Goal: Transaction & Acquisition: Book appointment/travel/reservation

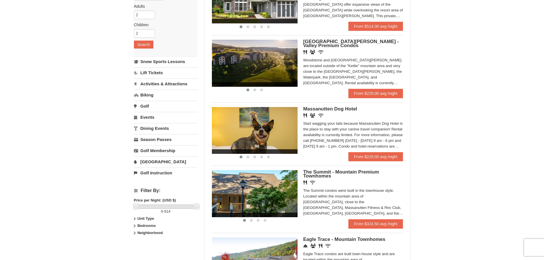
scroll to position [114, 0]
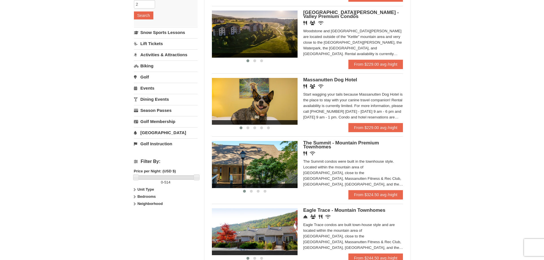
drag, startPoint x: 317, startPoint y: 10, endPoint x: 453, endPoint y: 128, distance: 180.5
click at [453, 128] on div "× Categories Map List Filter My Itinerary Questions? 1-540-289-9441 Lodging Arr…" at bounding box center [272, 126] width 544 height 440
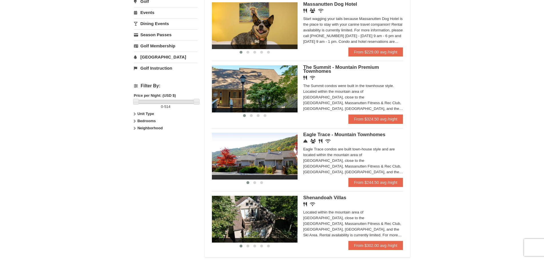
scroll to position [200, 0]
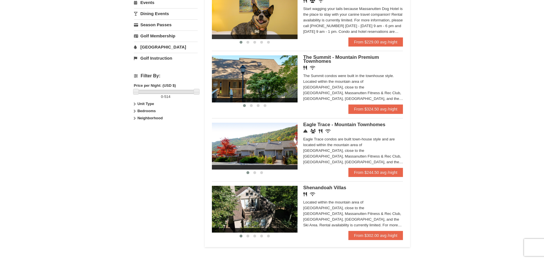
click at [365, 121] on div "Eagle Trace Living Room & Dining Room Eagle Trace Bedroom Eagle Trace Living Ro…" at bounding box center [307, 145] width 191 height 54
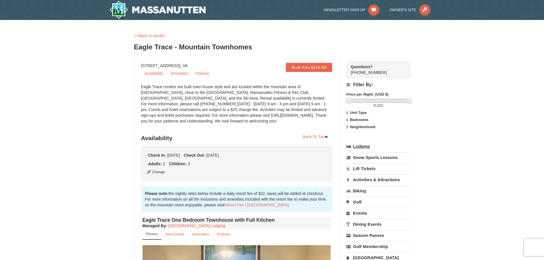
scroll to position [171, 0]
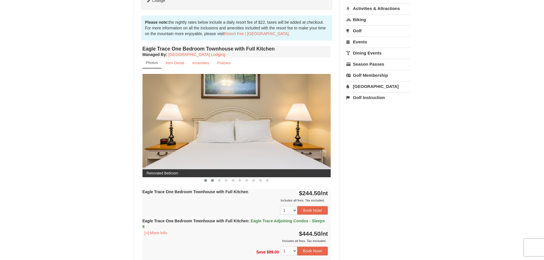
click at [212, 182] on button at bounding box center [212, 181] width 7 height 6
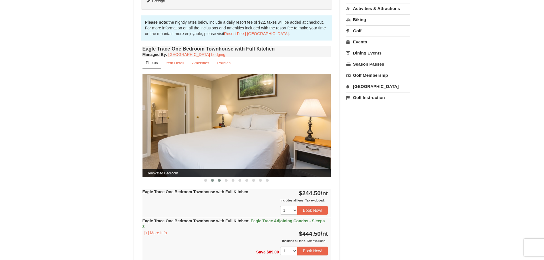
click at [218, 181] on span at bounding box center [219, 180] width 3 height 3
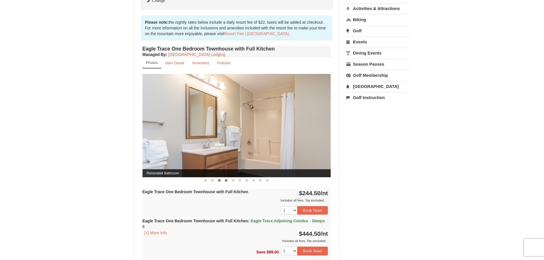
click at [226, 180] on span at bounding box center [226, 180] width 3 height 3
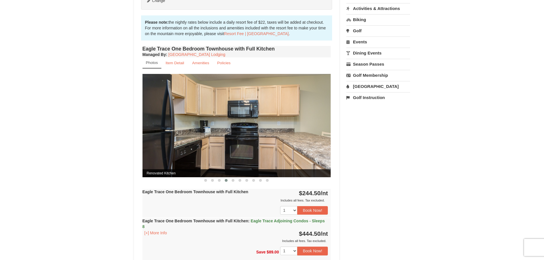
click at [229, 180] on button at bounding box center [226, 181] width 7 height 6
click at [233, 180] on span at bounding box center [233, 180] width 3 height 3
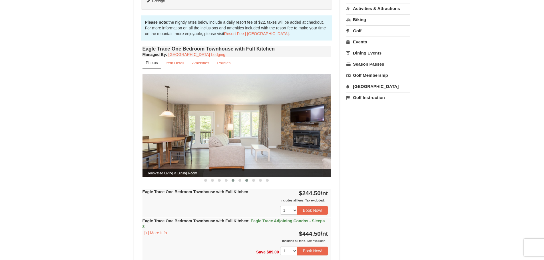
click at [244, 180] on button at bounding box center [246, 181] width 7 height 6
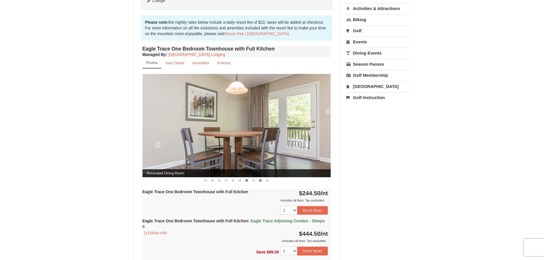
click at [260, 180] on span at bounding box center [260, 180] width 3 height 3
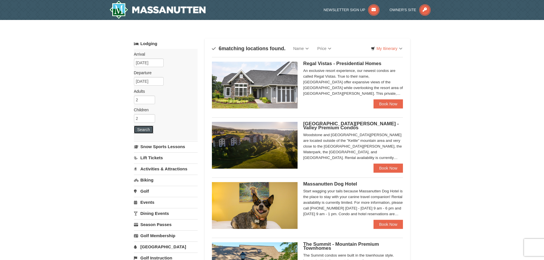
click at [143, 130] on button "Search" at bounding box center [143, 130] width 19 height 8
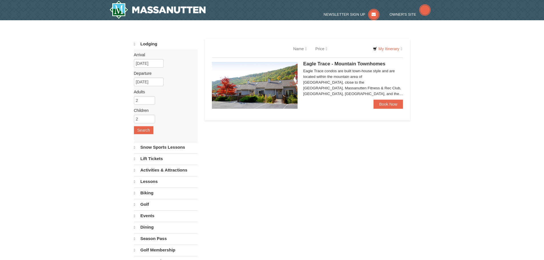
select select "10"
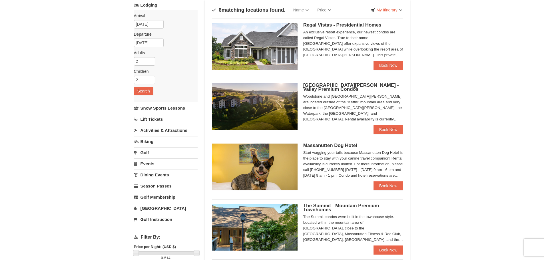
scroll to position [29, 0]
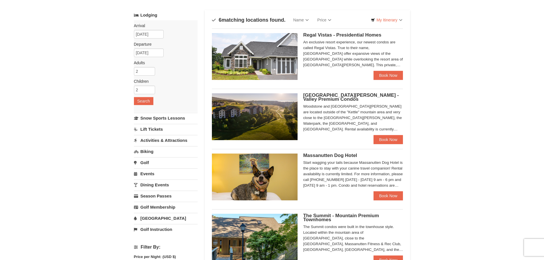
click at [313, 101] on span "Woodstone Meadows - Valley Premium Condos" at bounding box center [351, 96] width 96 height 9
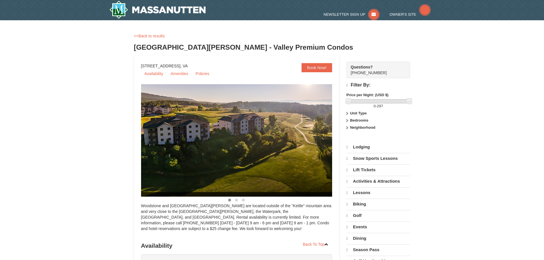
select select "10"
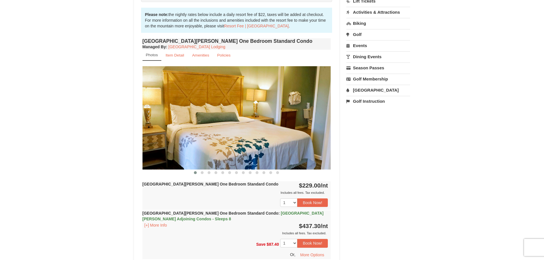
scroll to position [171, 0]
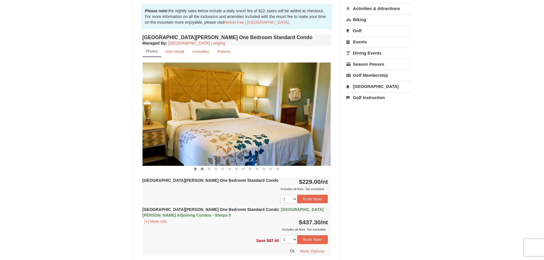
click at [200, 170] on button at bounding box center [202, 169] width 7 height 6
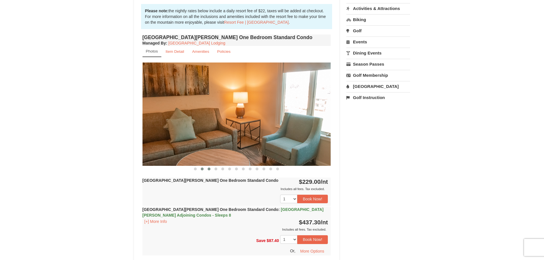
click at [212, 171] on button at bounding box center [209, 169] width 7 height 6
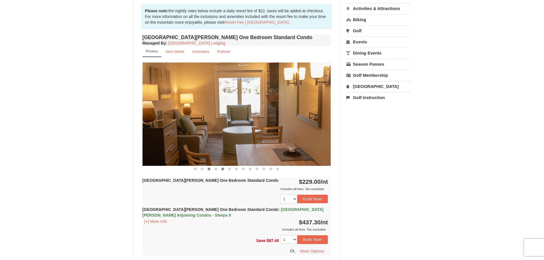
click at [222, 171] on button at bounding box center [222, 169] width 7 height 6
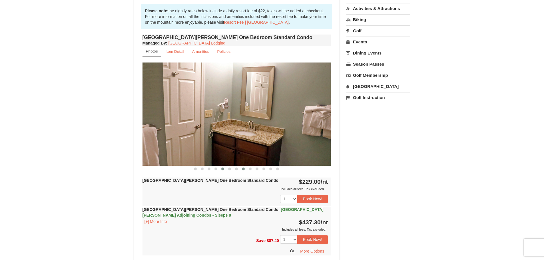
click at [243, 171] on button at bounding box center [243, 169] width 7 height 6
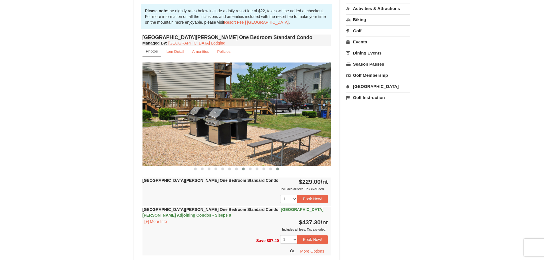
click at [279, 169] on span at bounding box center [277, 169] width 3 height 3
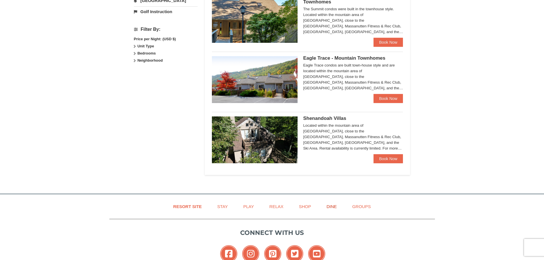
scroll to position [285, 0]
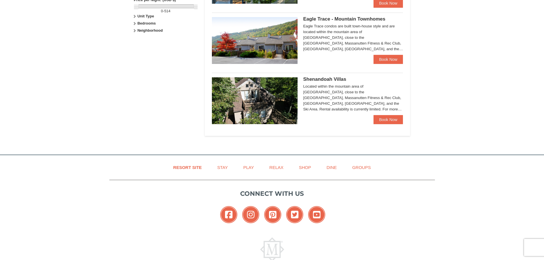
click at [271, 110] on img at bounding box center [255, 100] width 86 height 47
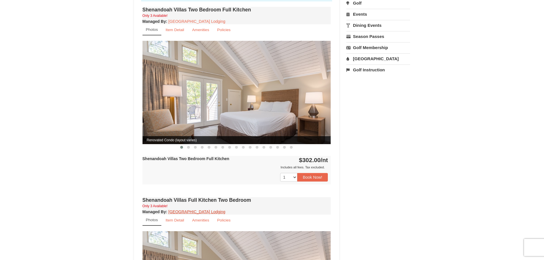
scroll to position [200, 0]
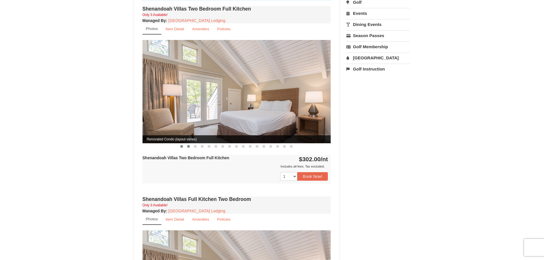
click at [190, 144] on button at bounding box center [188, 147] width 7 height 6
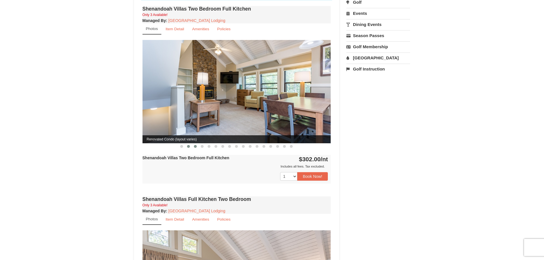
click at [195, 145] on span at bounding box center [195, 146] width 3 height 3
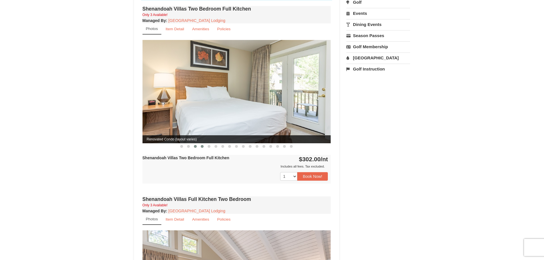
click at [202, 145] on span at bounding box center [202, 146] width 3 height 3
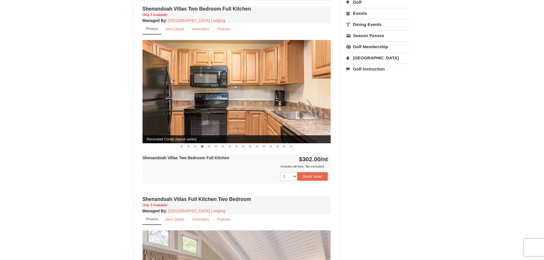
click at [204, 144] on button at bounding box center [202, 147] width 7 height 6
click at [215, 144] on button at bounding box center [215, 147] width 7 height 6
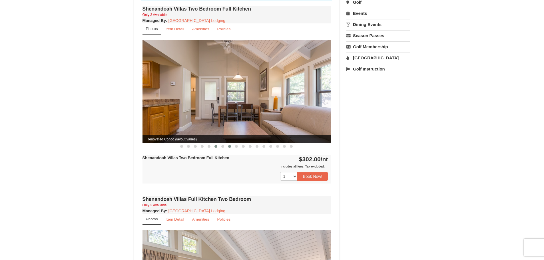
click at [227, 144] on button at bounding box center [229, 147] width 7 height 6
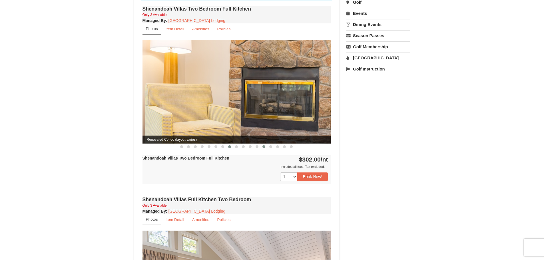
click at [262, 144] on button at bounding box center [263, 147] width 7 height 6
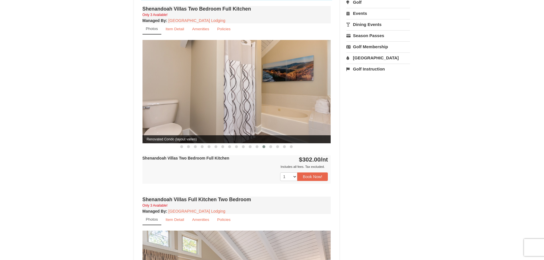
click at [230, 18] on div "Managed By : Massanutten Resort Lodging" at bounding box center [236, 21] width 188 height 6
click at [234, 10] on div "Shenandoah Villas Two Bedroom Full Kitchen Only 3 Available! Managed By : Massa…" at bounding box center [236, 14] width 188 height 17
drag, startPoint x: 235, startPoint y: 15, endPoint x: 169, endPoint y: 16, distance: 66.5
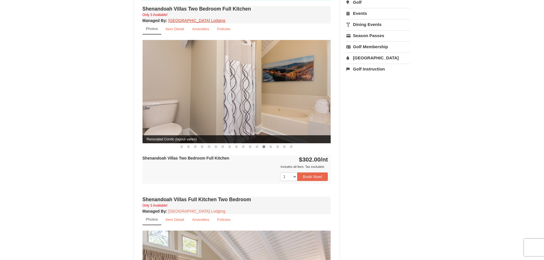
click at [169, 18] on div "Managed By : Massanutten Resort Lodging" at bounding box center [236, 21] width 188 height 6
